Goal: Communication & Community: Answer question/provide support

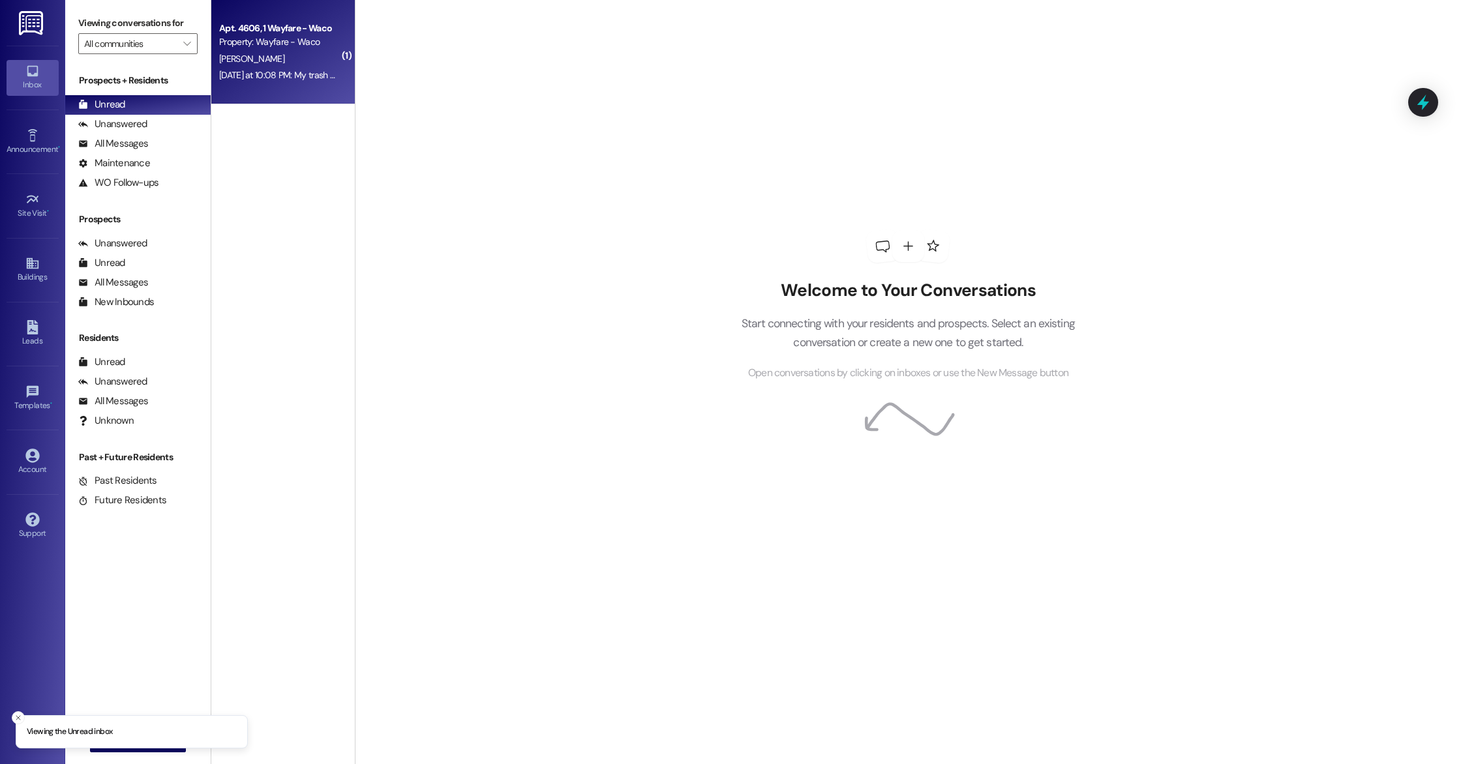
click at [300, 78] on div "[DATE] at 10:08 PM: My trash at Unit 4606 was not picked up last night ([DATE])…" at bounding box center [513, 75] width 588 height 12
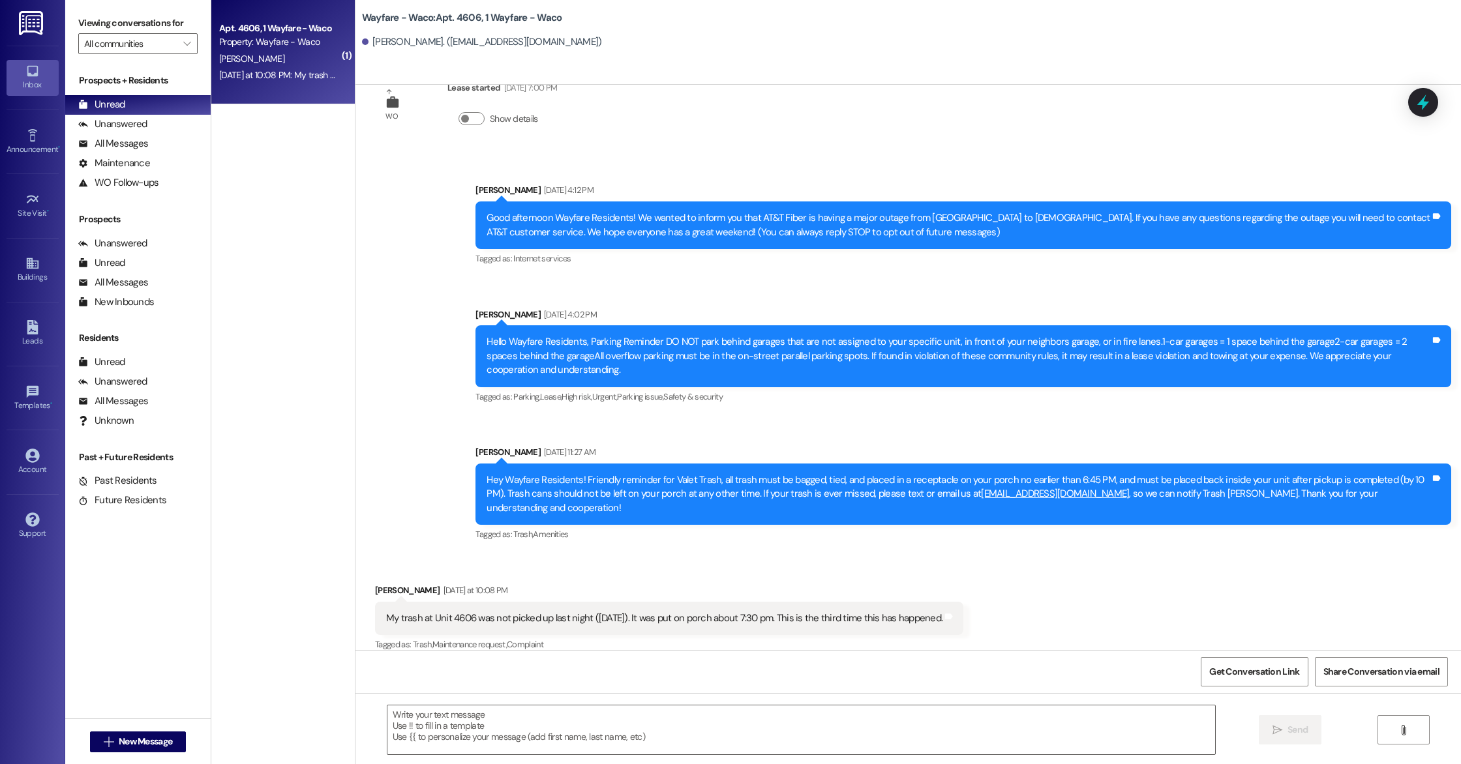
scroll to position [164, 0]
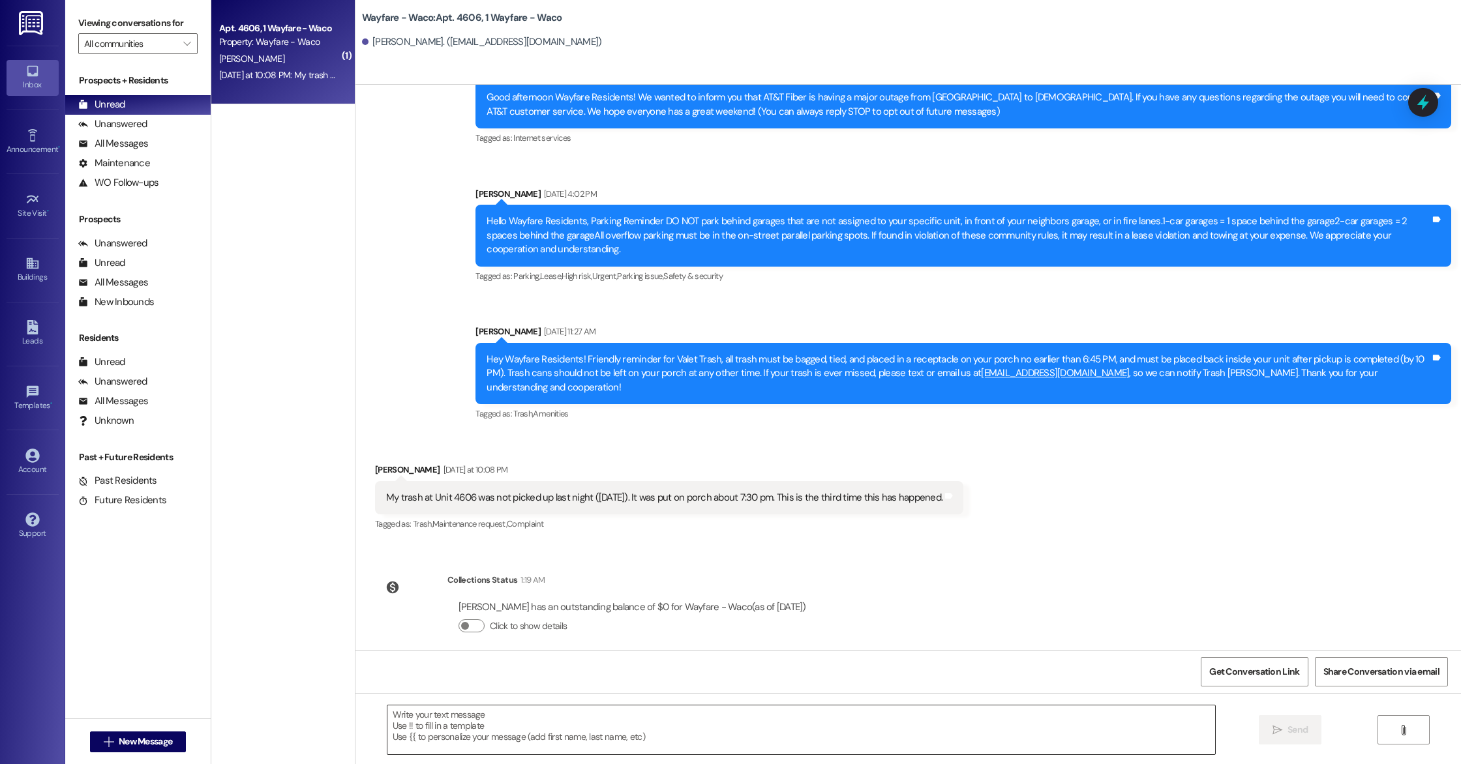
click at [616, 726] on textarea at bounding box center [801, 730] width 828 height 49
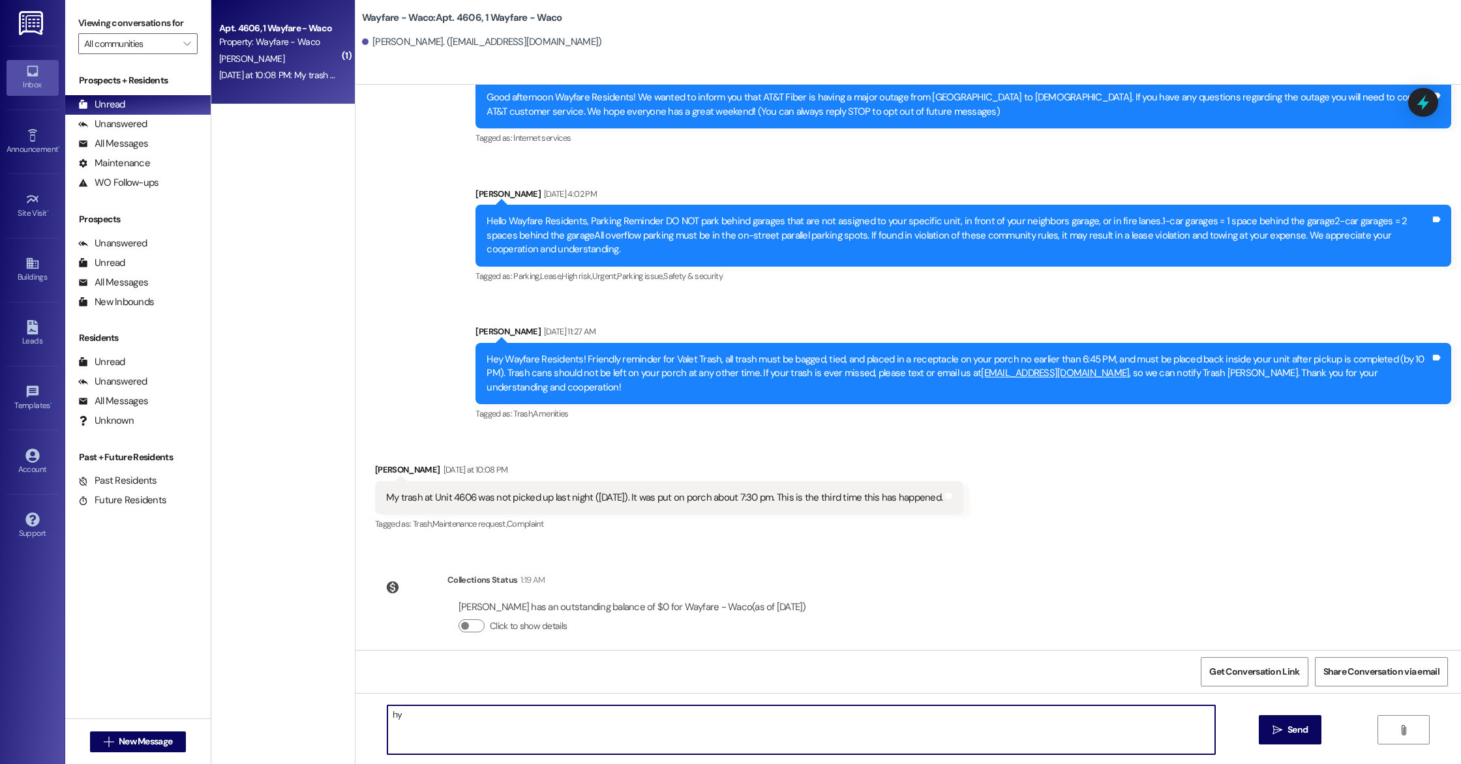
type textarea "h"
click at [545, 714] on textarea "Hey [PERSON_NAME], i apologize about that. We have reached out to them. Please …" at bounding box center [801, 730] width 828 height 49
click at [687, 719] on textarea "Hey [PERSON_NAME], i apologize about that. We have been having a hard time with…" at bounding box center [801, 730] width 828 height 49
click at [947, 719] on textarea "Hey [PERSON_NAME], i apologize about that. We have been having a hard time with…" at bounding box center [801, 730] width 828 height 49
click at [693, 715] on textarea "Hey [PERSON_NAME], i apologize about that. We have been having a hard time with…" at bounding box center [801, 730] width 828 height 49
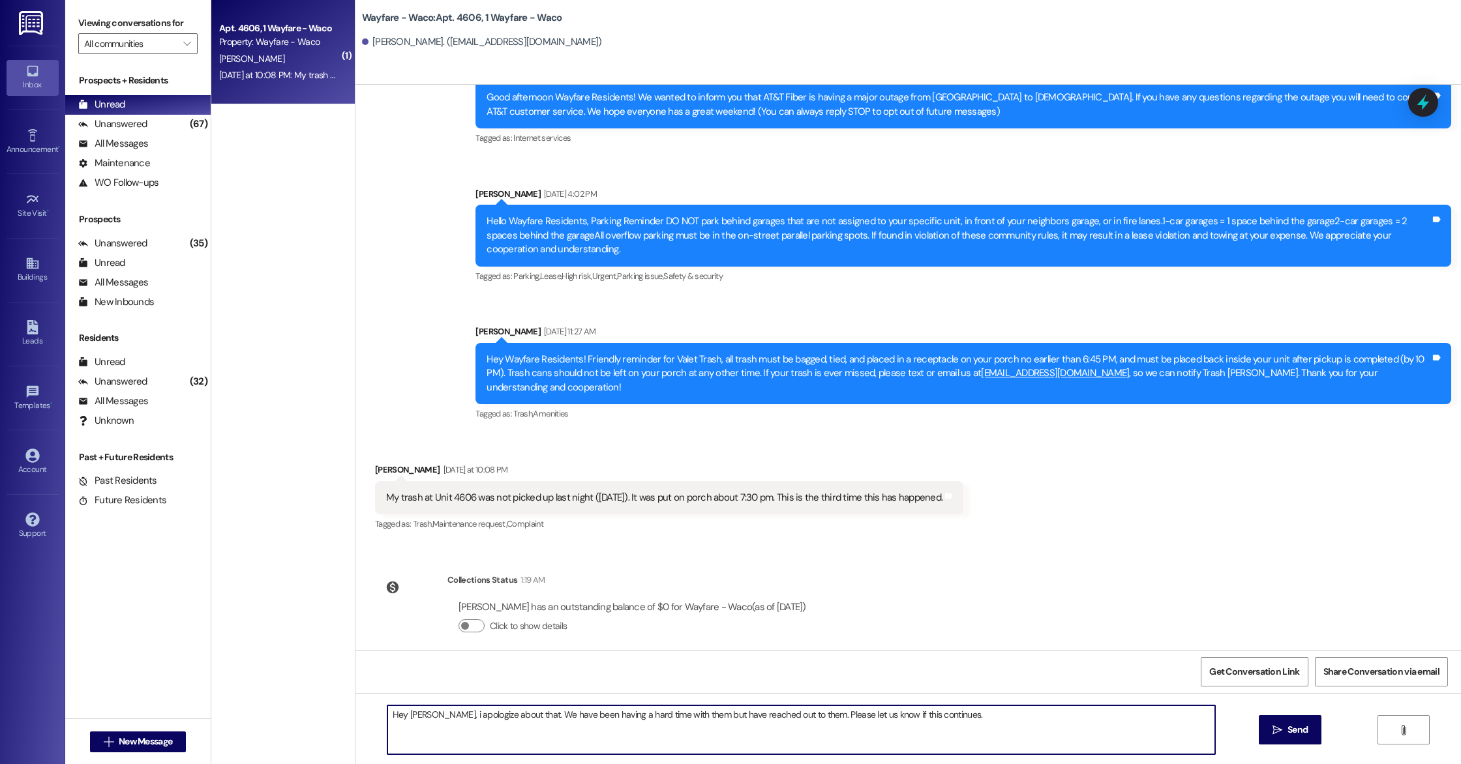
click at [1072, 742] on textarea "Hey [PERSON_NAME], i apologize about that. We have been having a hard time with…" at bounding box center [801, 730] width 828 height 49
type textarea "Hey [PERSON_NAME], i apologize about that. We have been having a hard time with…"
click at [1275, 733] on icon "" at bounding box center [1278, 730] width 10 height 10
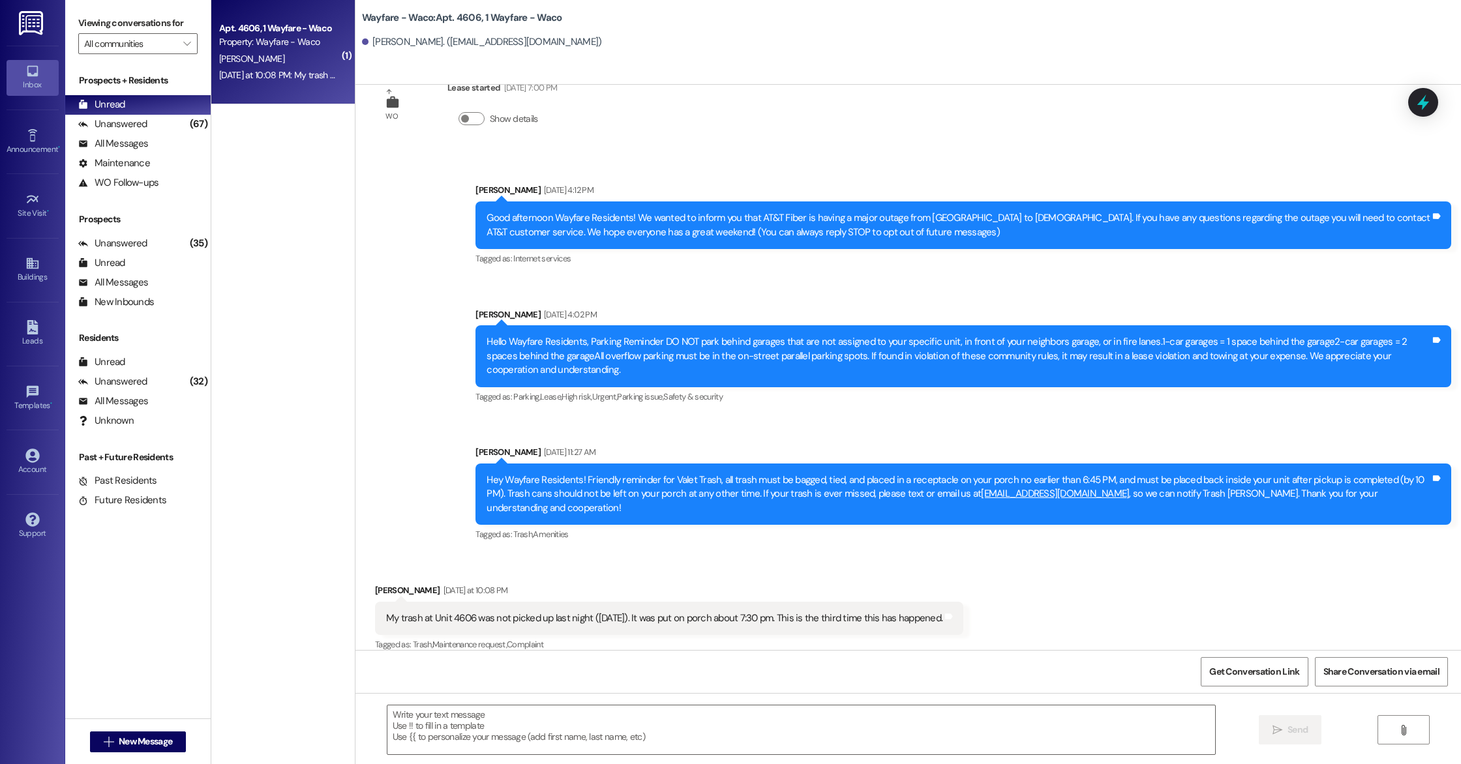
scroll to position [255, 0]
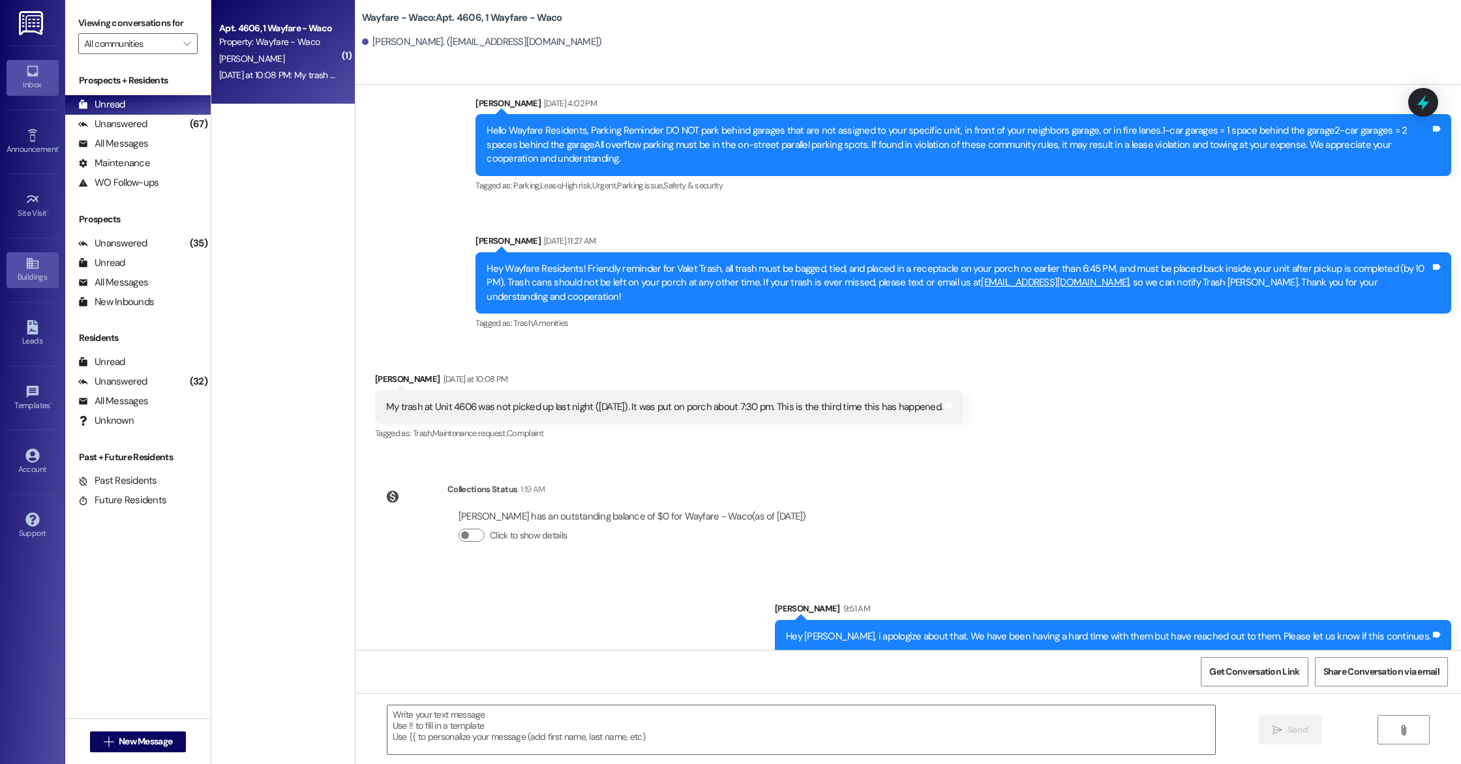
click at [26, 265] on icon at bounding box center [32, 263] width 12 height 11
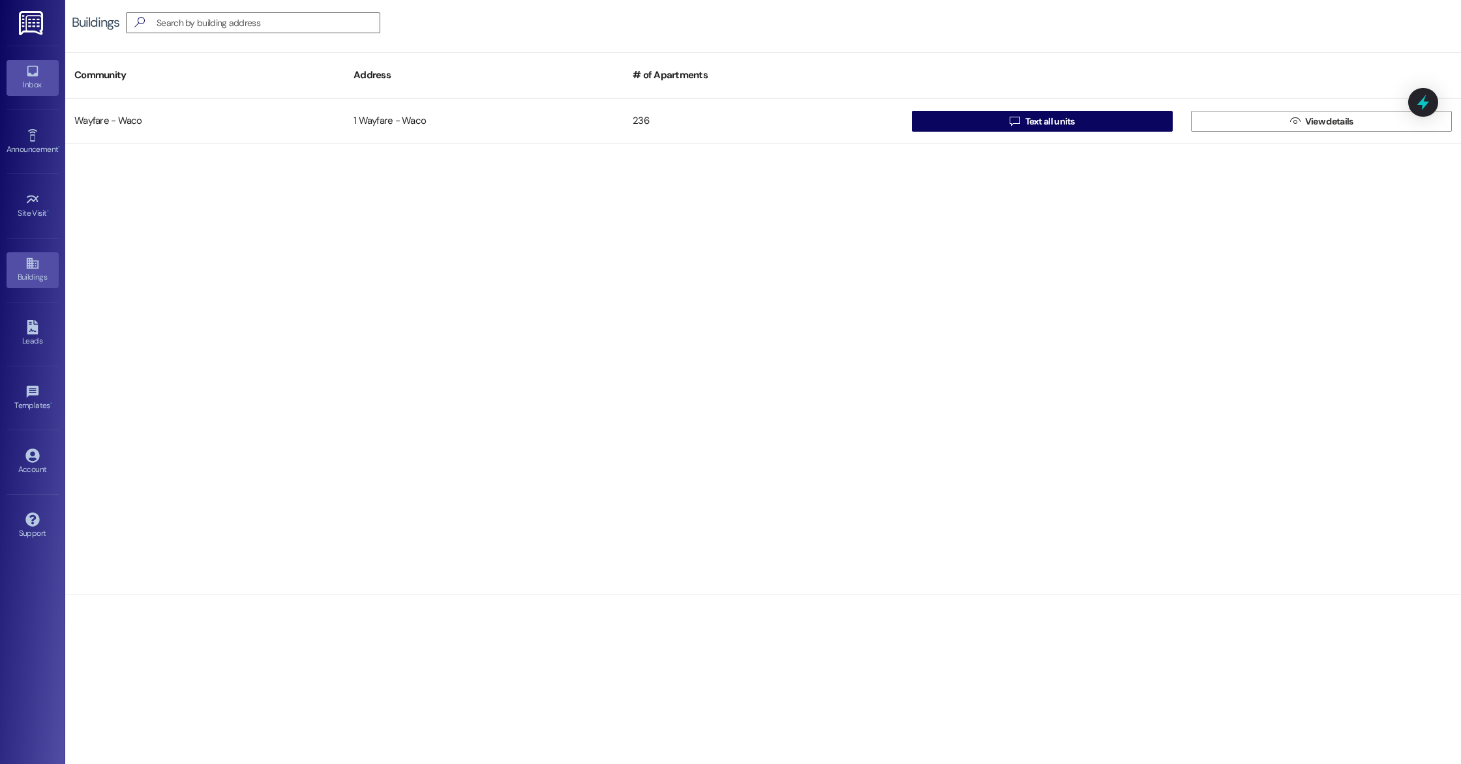
click at [35, 82] on div "Inbox" at bounding box center [32, 84] width 65 height 13
